Goal: Task Accomplishment & Management: Manage account settings

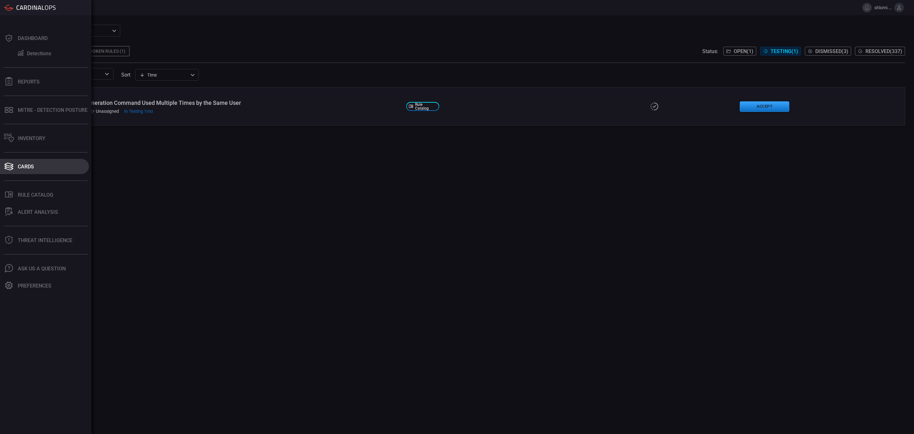
drag, startPoint x: 24, startPoint y: 171, endPoint x: 28, endPoint y: 169, distance: 4.5
click at [24, 171] on button "Cards" at bounding box center [44, 166] width 89 height 15
click at [30, 165] on div "Cards" at bounding box center [26, 167] width 16 height 6
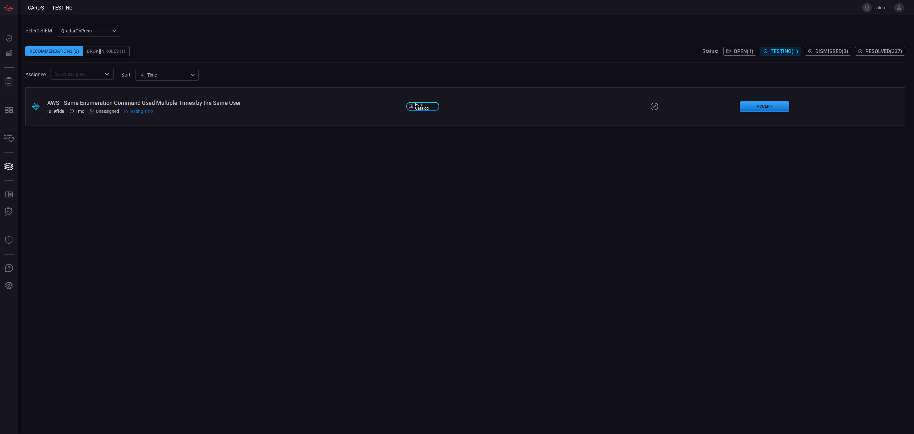
click at [100, 53] on div "Broken Rules (1)" at bounding box center [106, 51] width 46 height 10
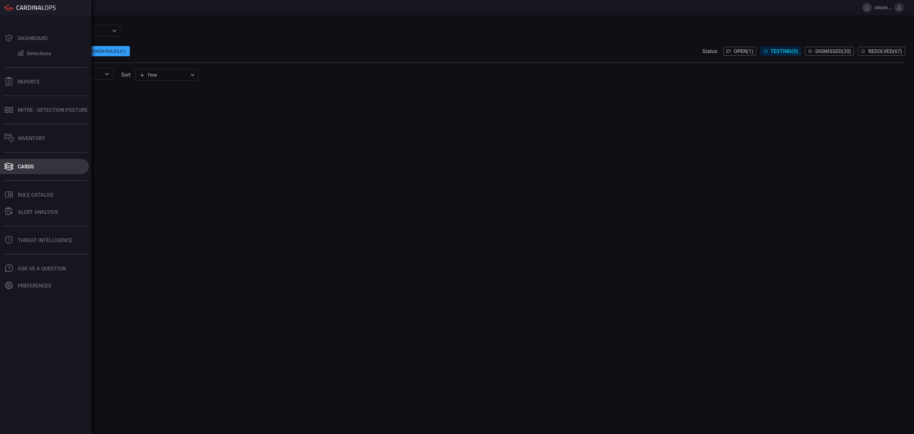
click at [27, 165] on div "Cards" at bounding box center [26, 167] width 16 height 6
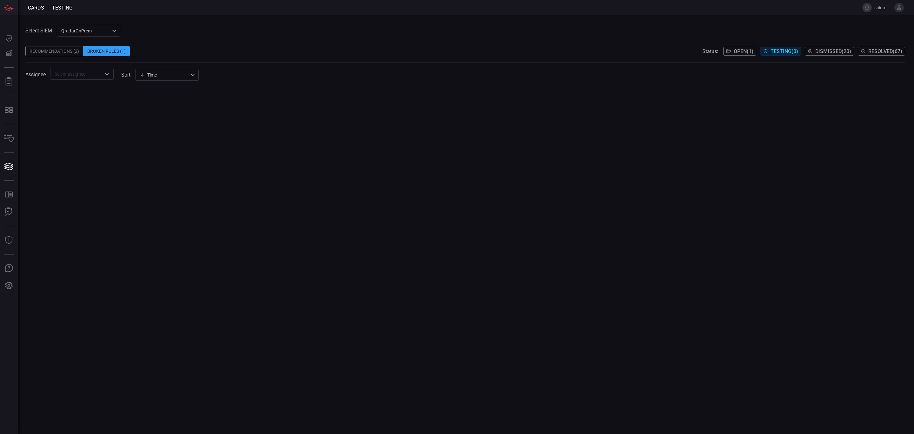
click at [49, 53] on div "Recommendations (2)" at bounding box center [54, 51] width 58 height 10
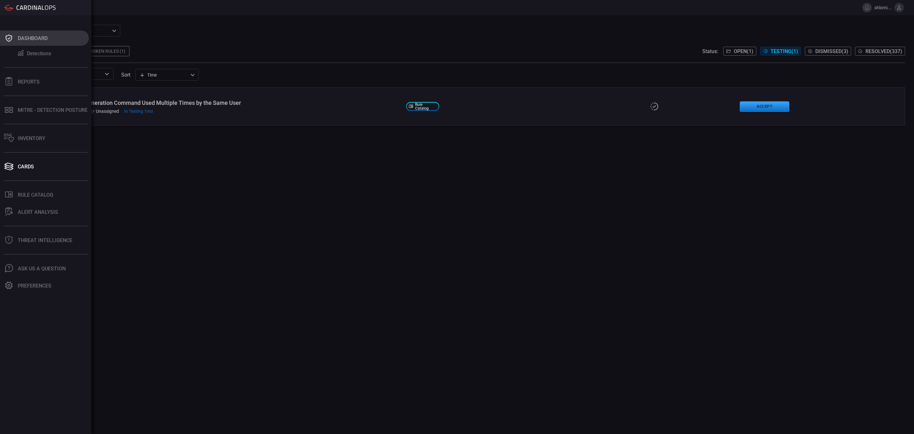
click at [36, 38] on div "Dashboard" at bounding box center [33, 38] width 30 height 6
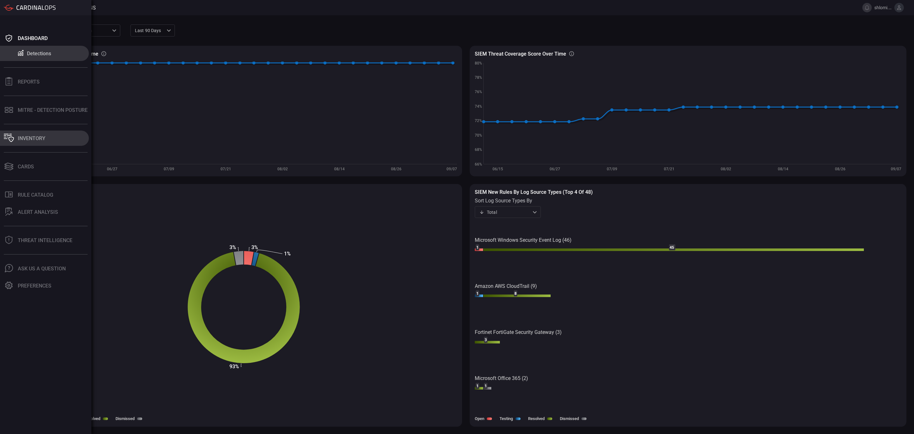
click at [49, 138] on button "Inventory" at bounding box center [44, 138] width 89 height 15
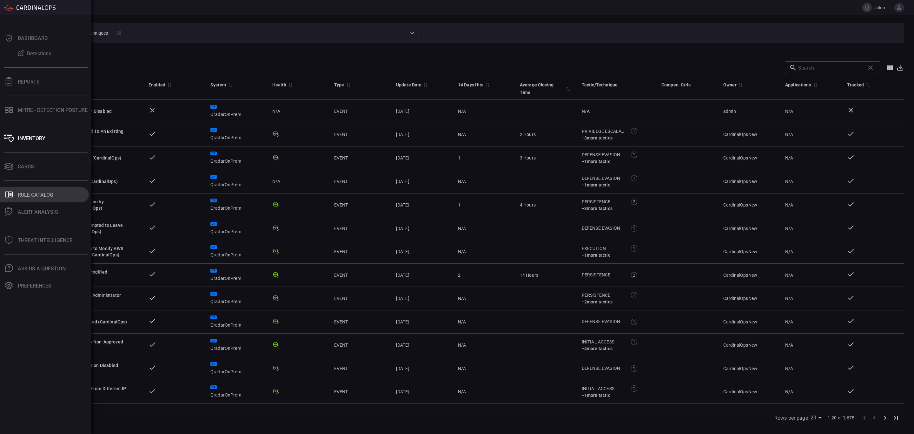
click at [36, 194] on div "Rule Catalog" at bounding box center [36, 195] width 36 height 6
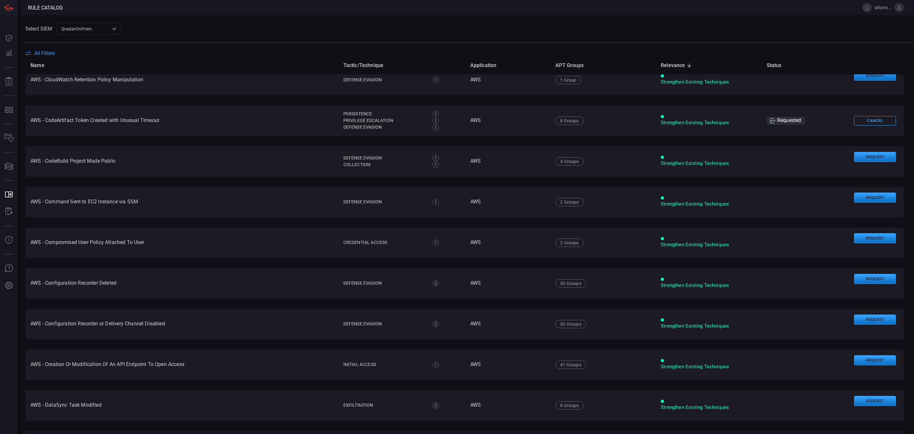
scroll to position [1369, 0]
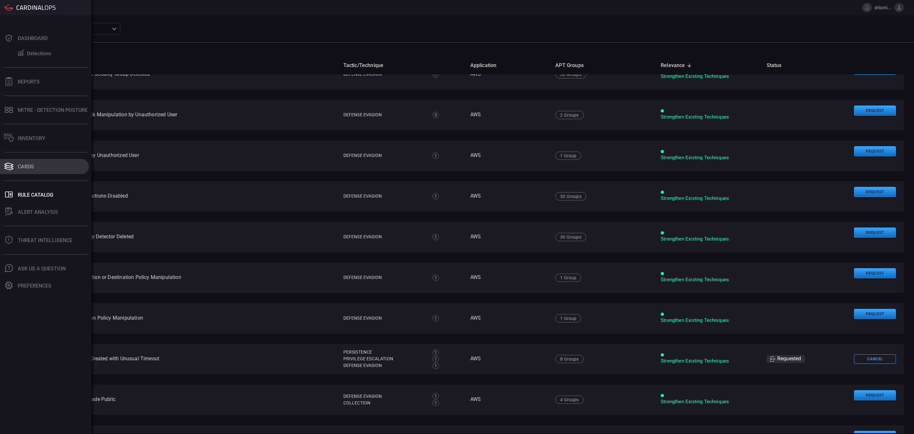
click at [50, 166] on button "Cards" at bounding box center [44, 166] width 89 height 15
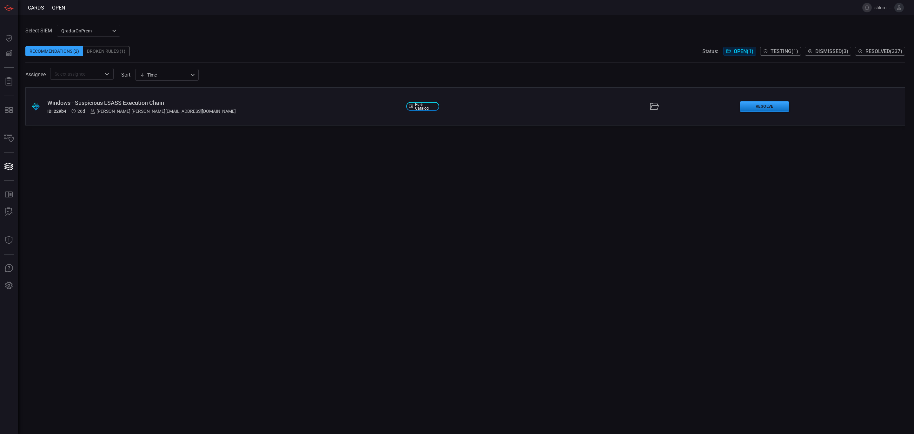
click at [102, 53] on div "Broken Rules (1)" at bounding box center [106, 51] width 46 height 10
click at [88, 100] on div "Missing Parsing - Office 365 FileRenamed" at bounding box center [224, 102] width 354 height 7
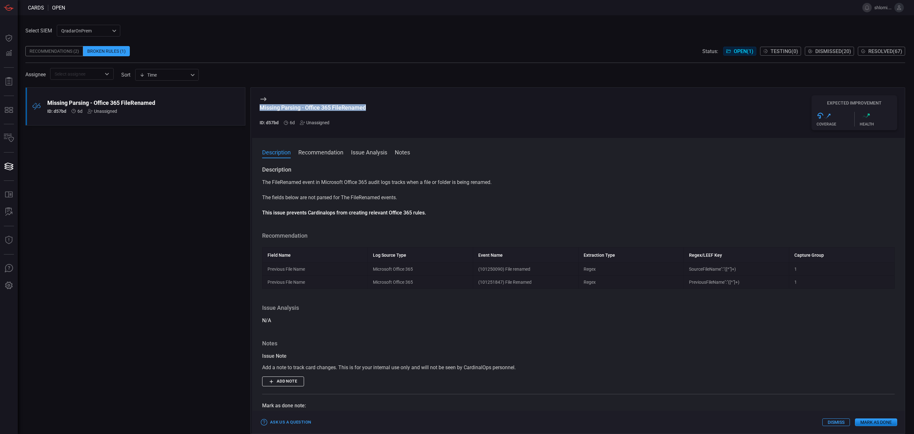
drag, startPoint x: 372, startPoint y: 106, endPoint x: 259, endPoint y: 104, distance: 112.4
click at [259, 104] on div "Missing Parsing - Office 365 FileRenamed ID: d57bd 6d Unassigned Expected Impro…" at bounding box center [578, 113] width 653 height 50
copy div "Missing Parsing - Office 365 FileRenamed"
click at [318, 123] on div "Unassigned" at bounding box center [315, 122] width 30 height 5
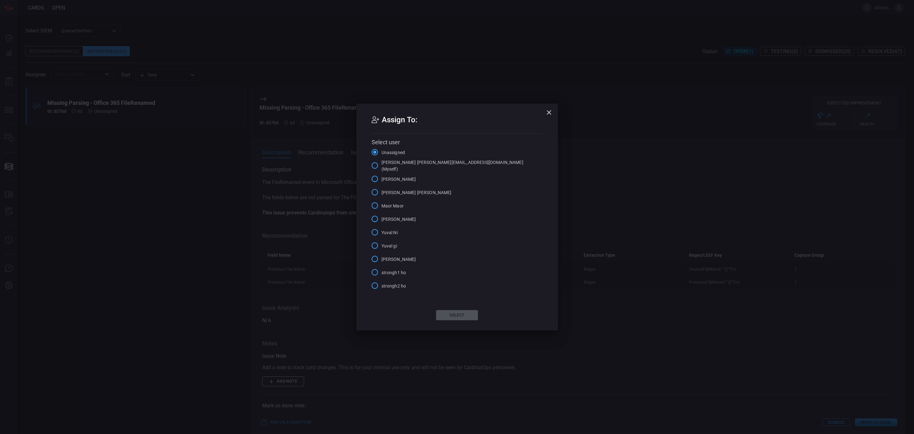
click at [400, 165] on span "[PERSON_NAME] [PERSON_NAME][EMAIL_ADDRESS][DOMAIN_NAME] (Myself)" at bounding box center [454, 165] width 144 height 13
click at [382, 165] on input "[PERSON_NAME] [PERSON_NAME][EMAIL_ADDRESS][DOMAIN_NAME] (Myself)" at bounding box center [374, 165] width 13 height 13
click at [464, 312] on button "Select" at bounding box center [457, 315] width 42 height 10
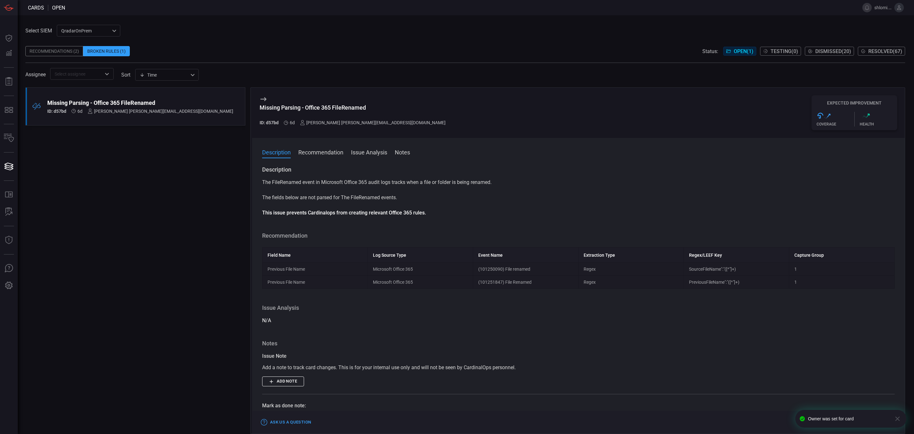
click at [324, 150] on button "Recommendation" at bounding box center [320, 152] width 45 height 8
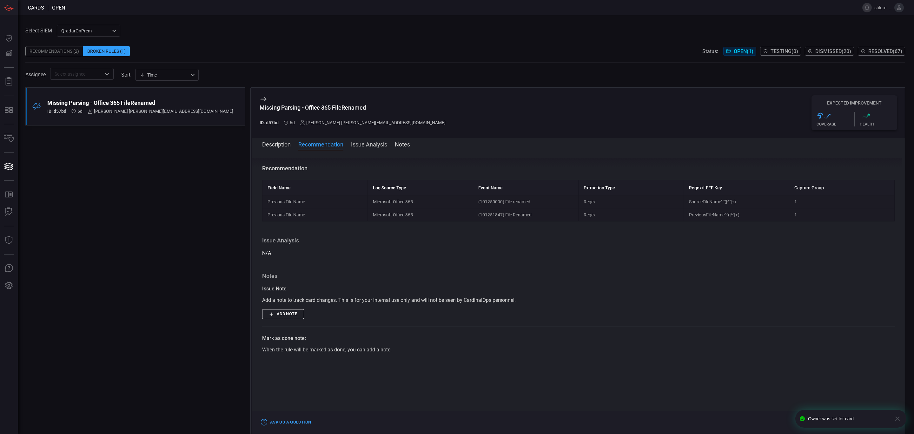
click at [366, 141] on button "Issue Analysis" at bounding box center [369, 144] width 36 height 8
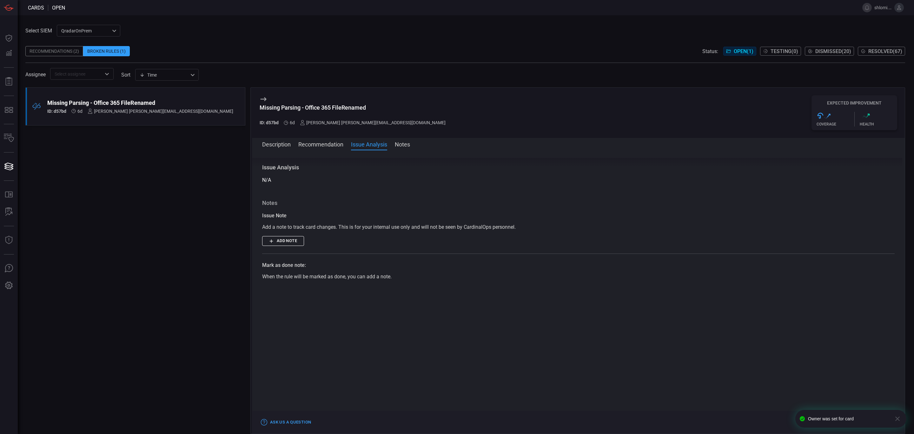
click at [396, 145] on button "Notes" at bounding box center [402, 144] width 15 height 8
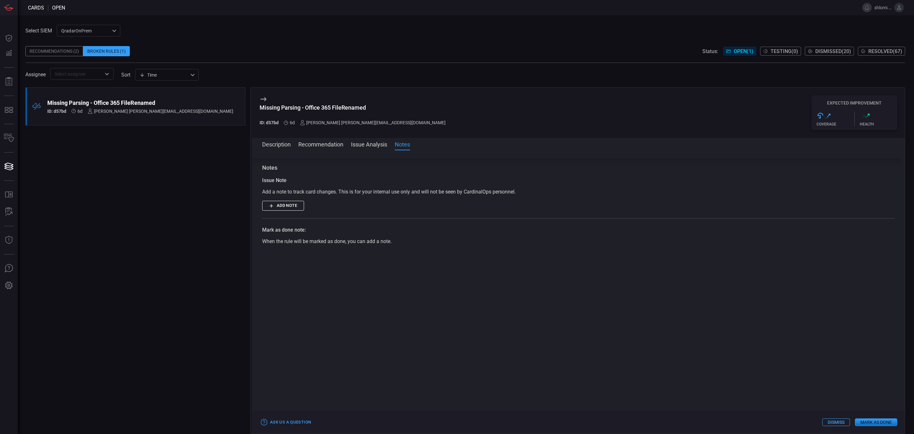
click at [275, 142] on button "Description" at bounding box center [276, 144] width 29 height 8
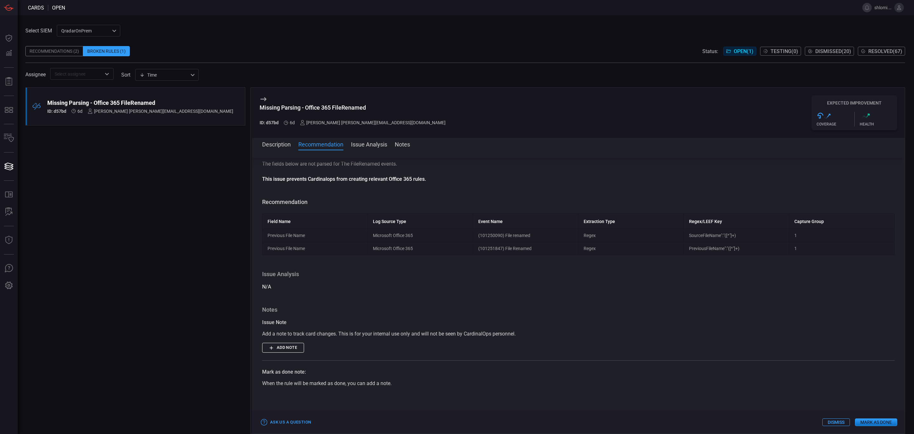
scroll to position [0, 0]
